Goal: Information Seeking & Learning: Learn about a topic

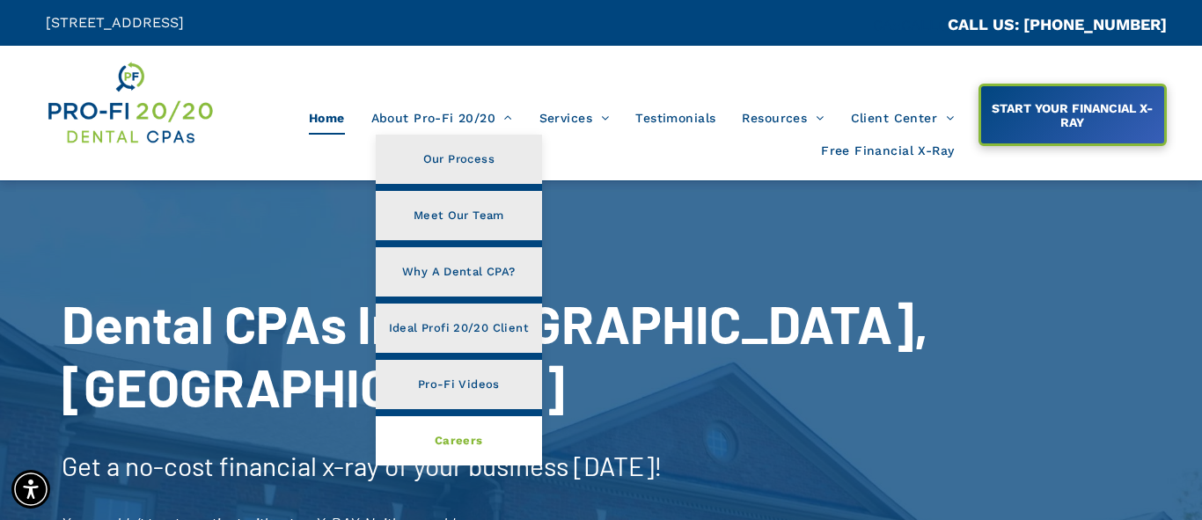
click at [466, 430] on span "Careers" at bounding box center [459, 440] width 48 height 23
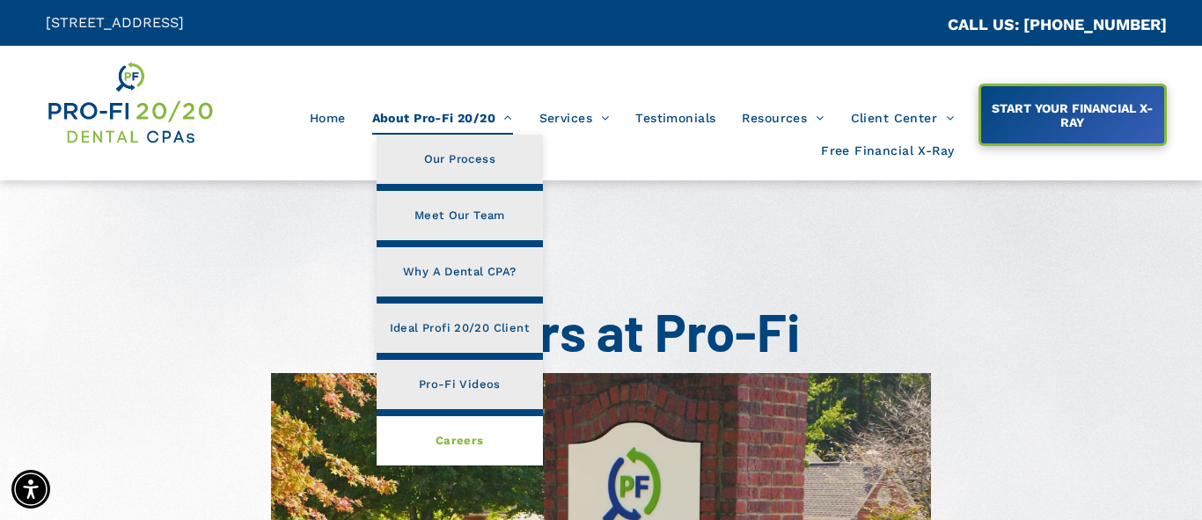
click at [472, 444] on span "Careers" at bounding box center [459, 440] width 48 height 23
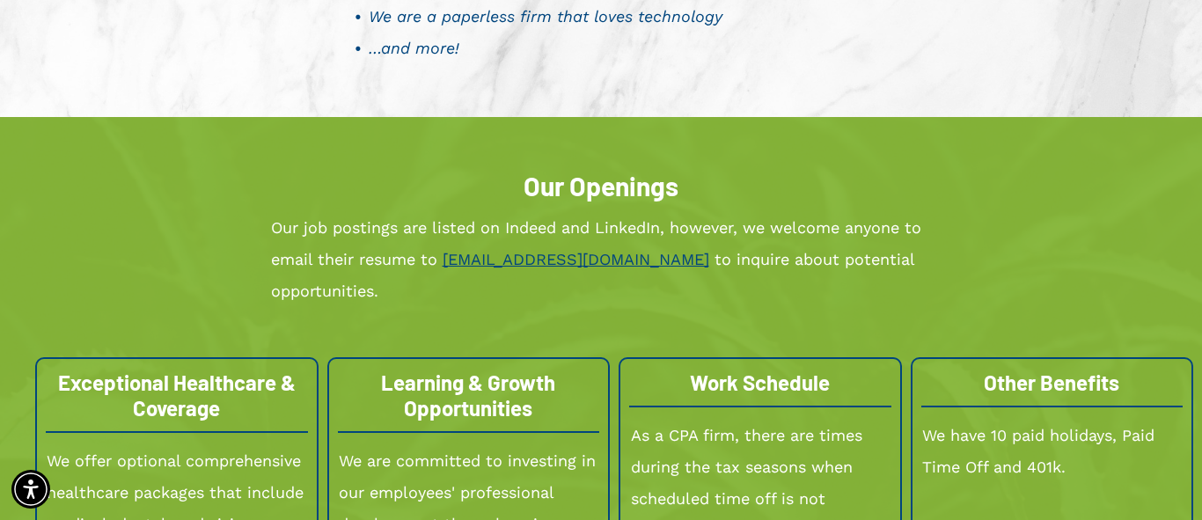
scroll to position [1838, 0]
